Goal: Task Accomplishment & Management: Manage account settings

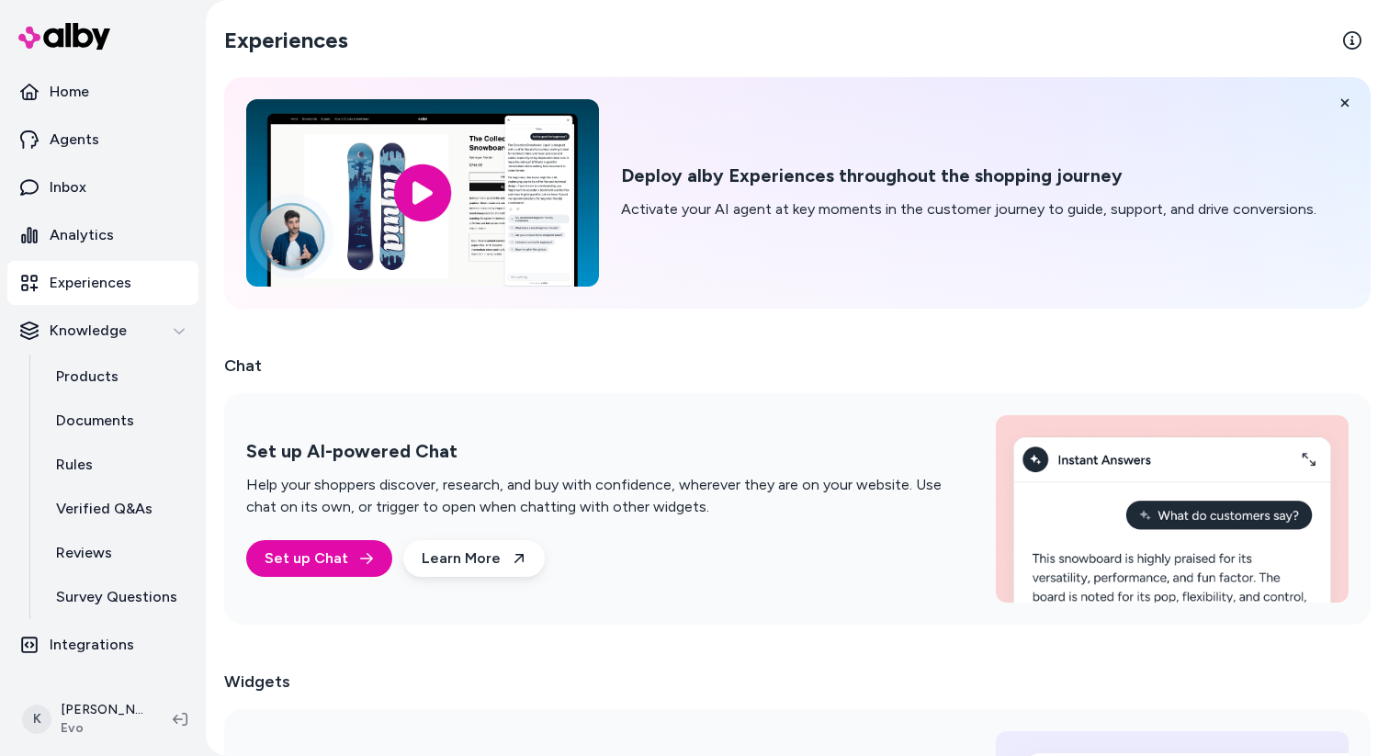
scroll to position [198, 0]
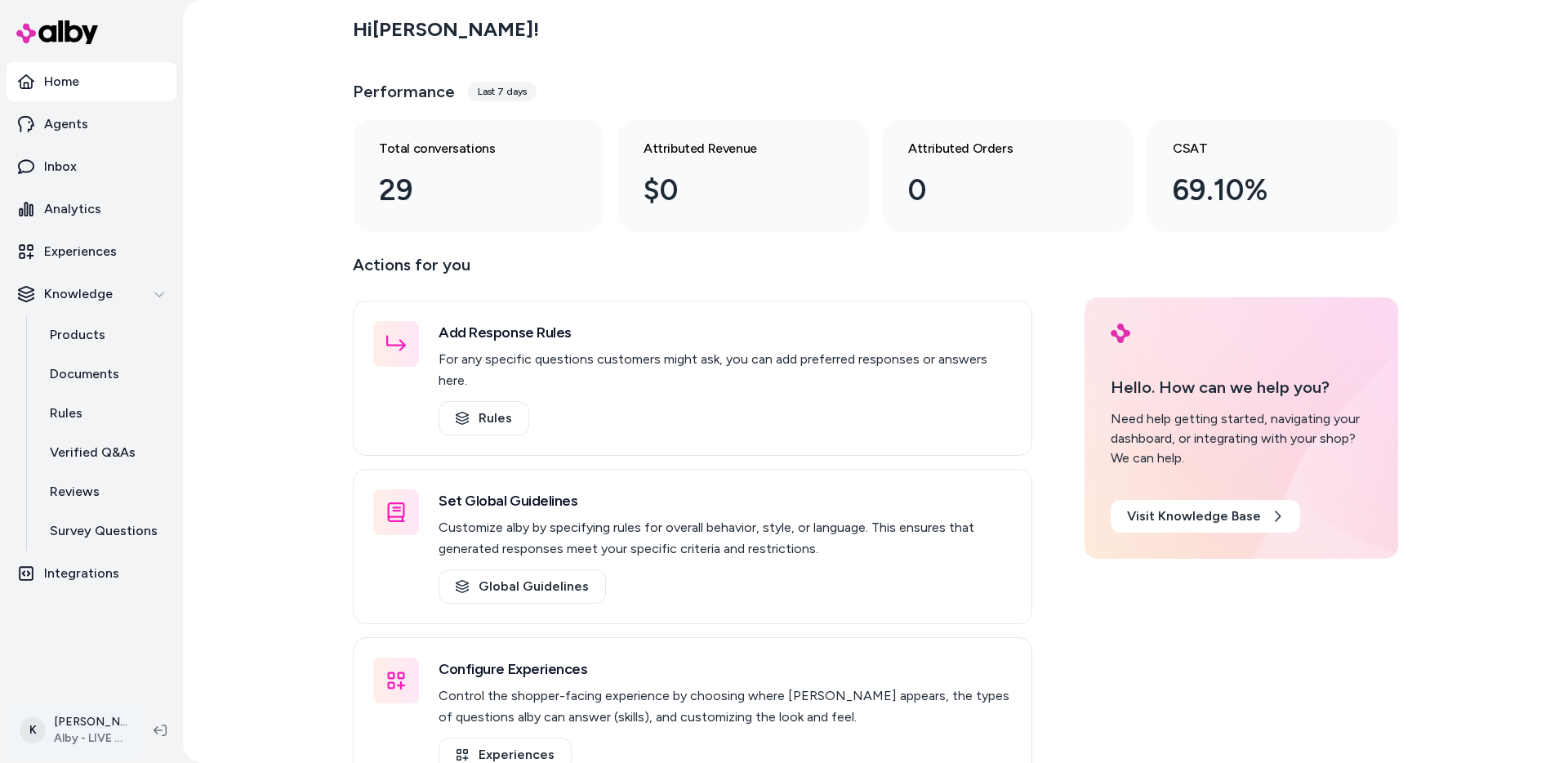
click at [92, 734] on html "Home Agents Inbox Analytics Experiences Knowledge Products Documents Rules Veri…" at bounding box center [784, 382] width 1568 height 763
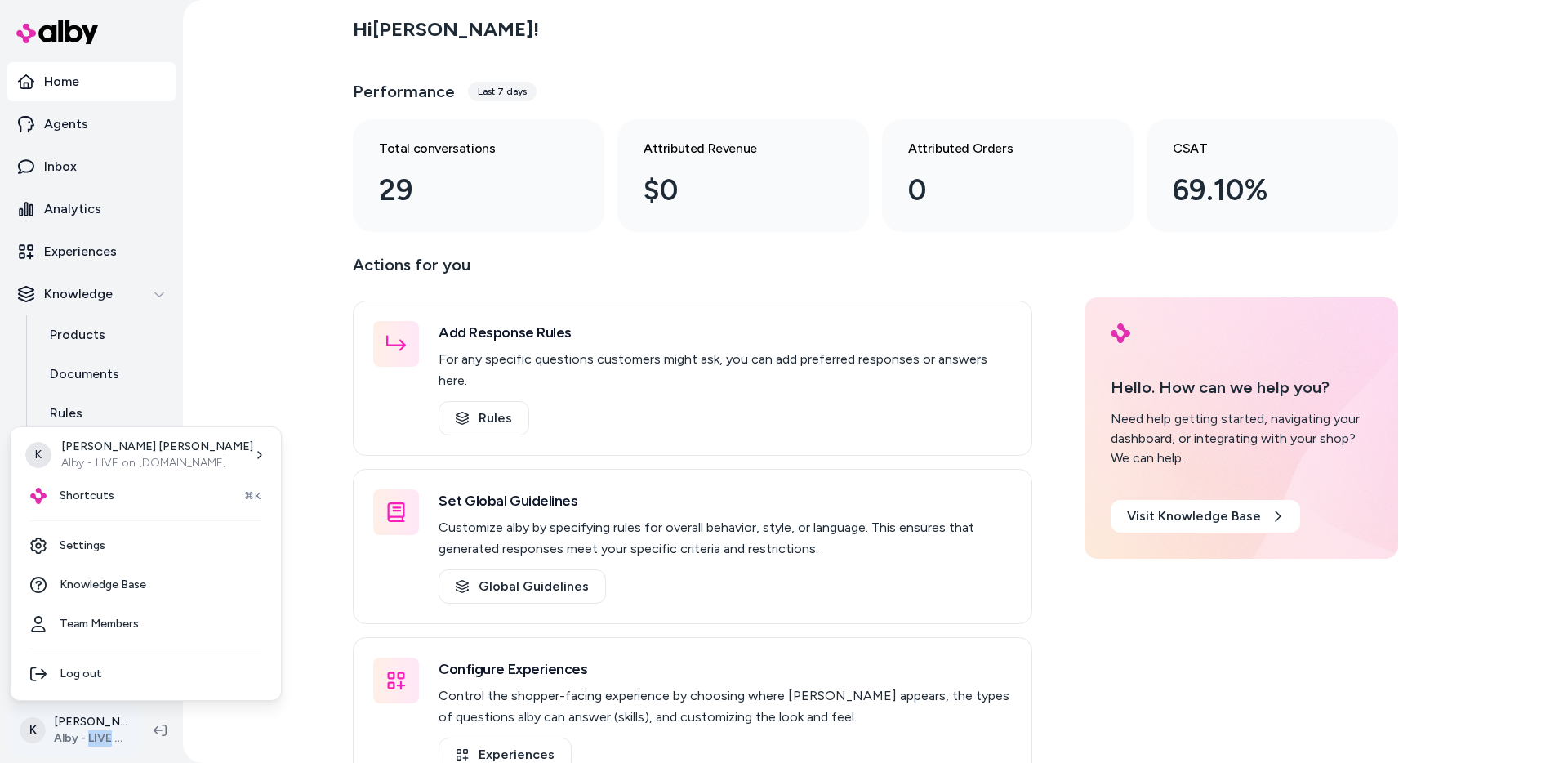
click at [92, 734] on html "Home Agents Inbox Analytics Experiences Knowledge Products Documents Rules Veri…" at bounding box center [784, 382] width 1568 height 763
click at [148, 559] on link "Settings" at bounding box center [145, 546] width 257 height 39
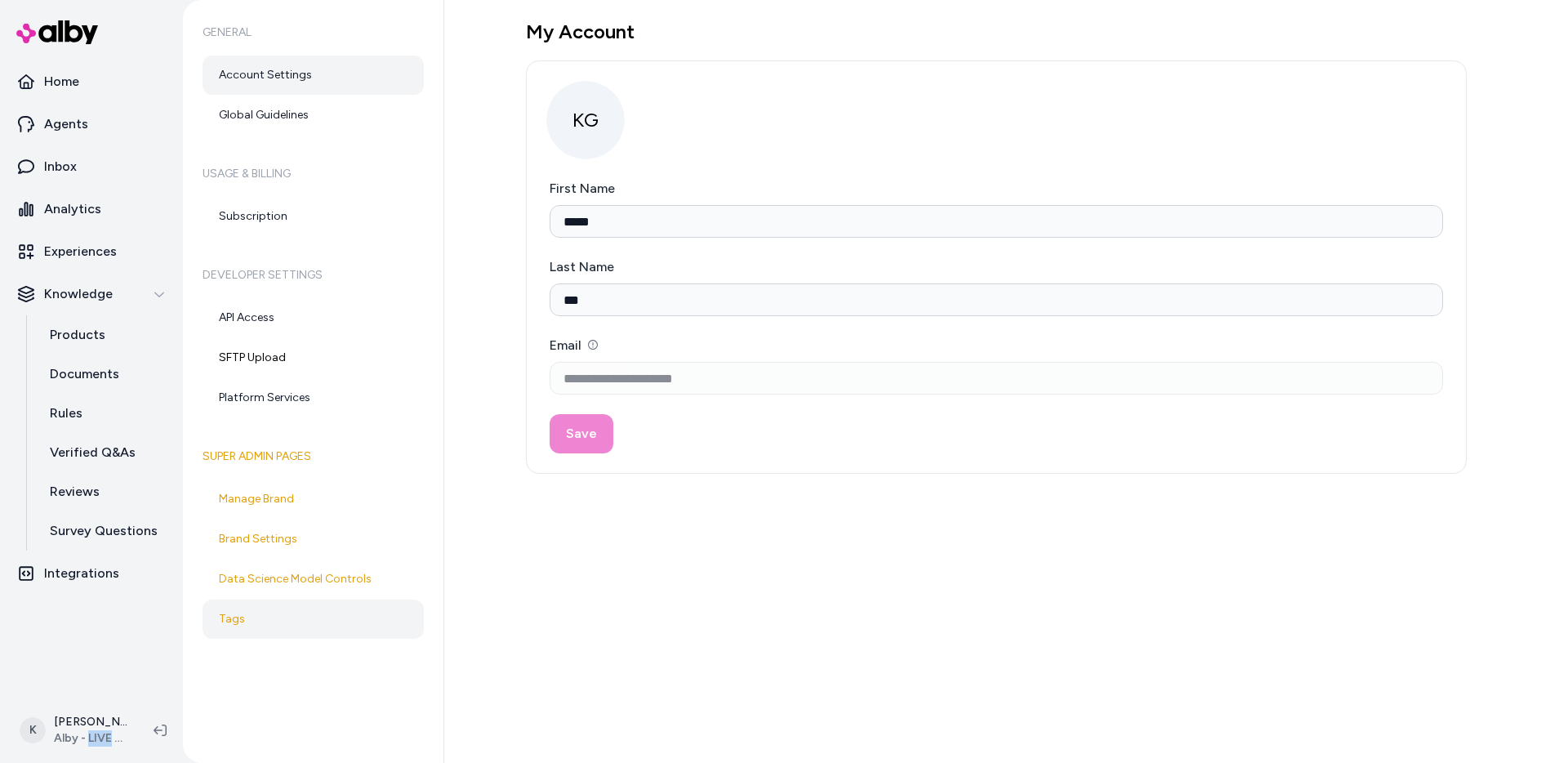
click at [302, 602] on link "Tags" at bounding box center [313, 619] width 221 height 39
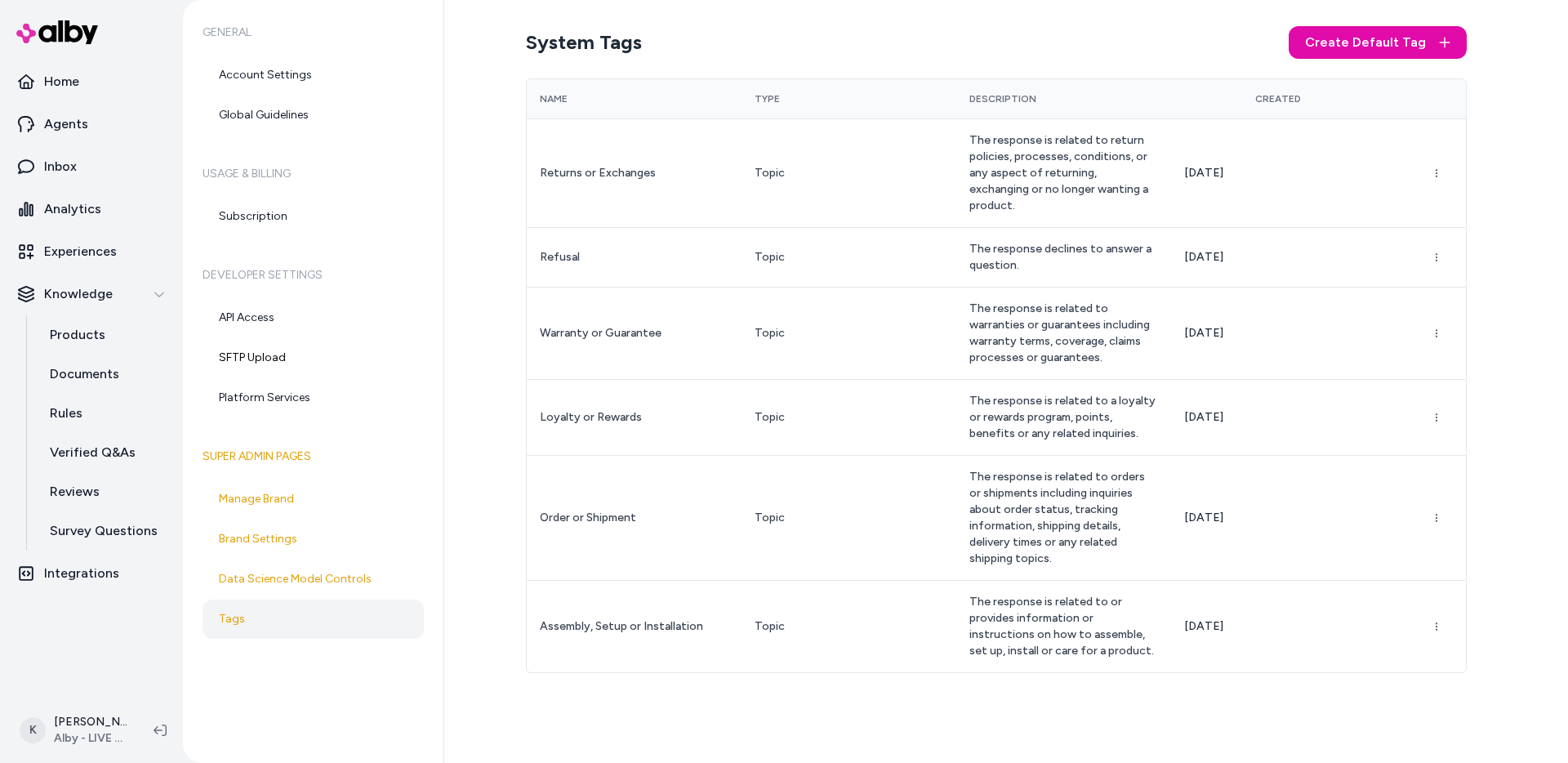
click at [485, 345] on div "System Tags Create Default Tag Name Type Description Created Returns or Exchang…" at bounding box center [1006, 382] width 1124 height 763
